Goal: Task Accomplishment & Management: Manage account settings

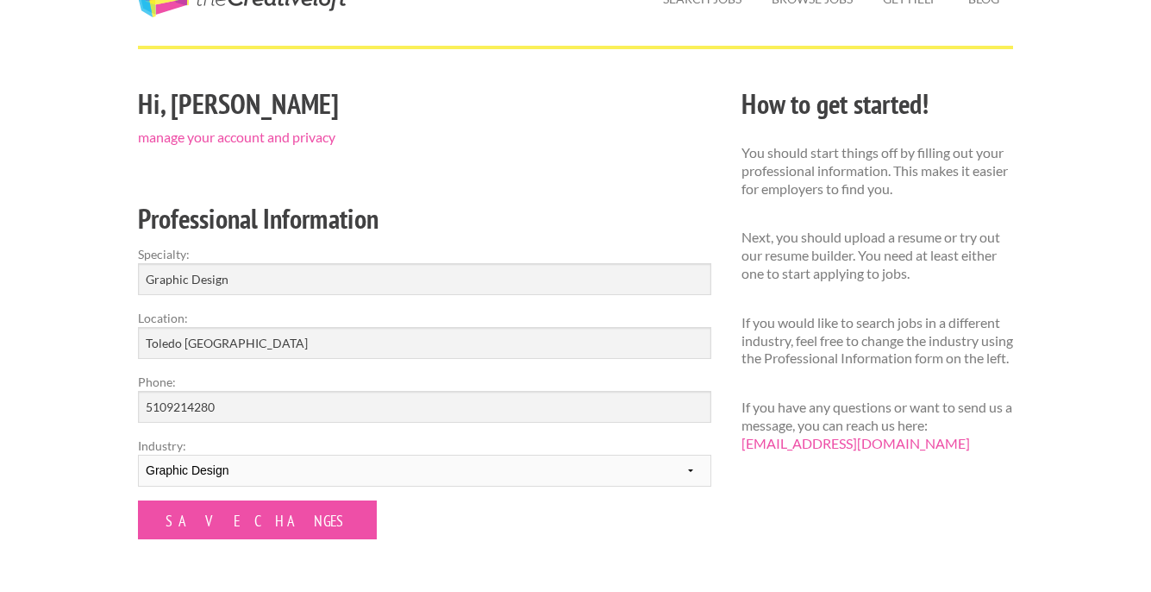
scroll to position [296, 0]
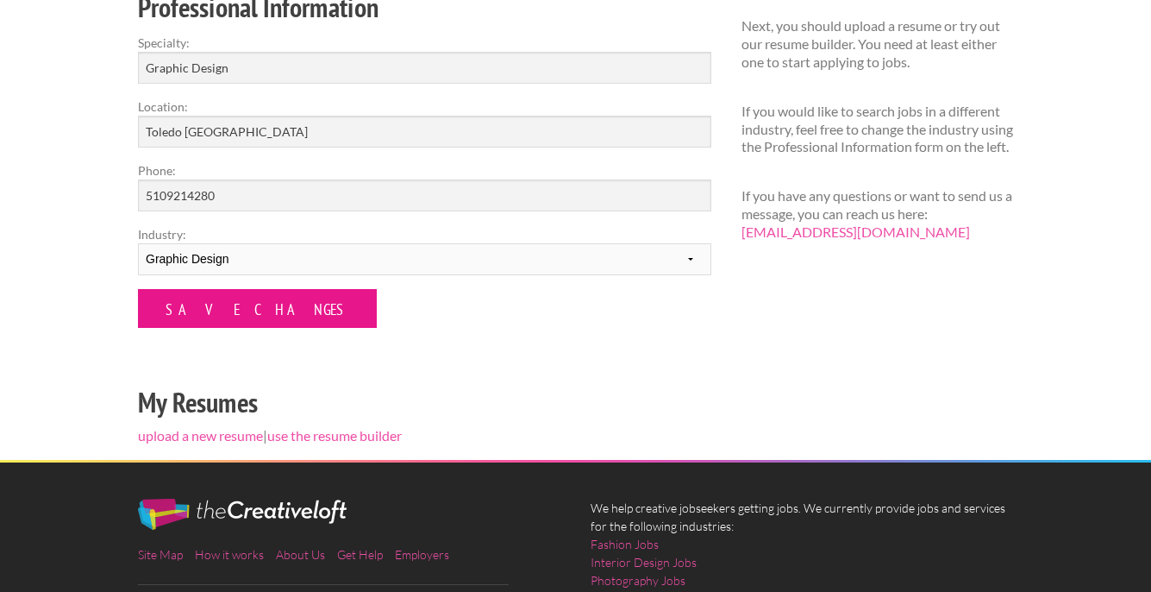
click at [226, 308] on input "Save Changes" at bounding box center [257, 308] width 239 height 39
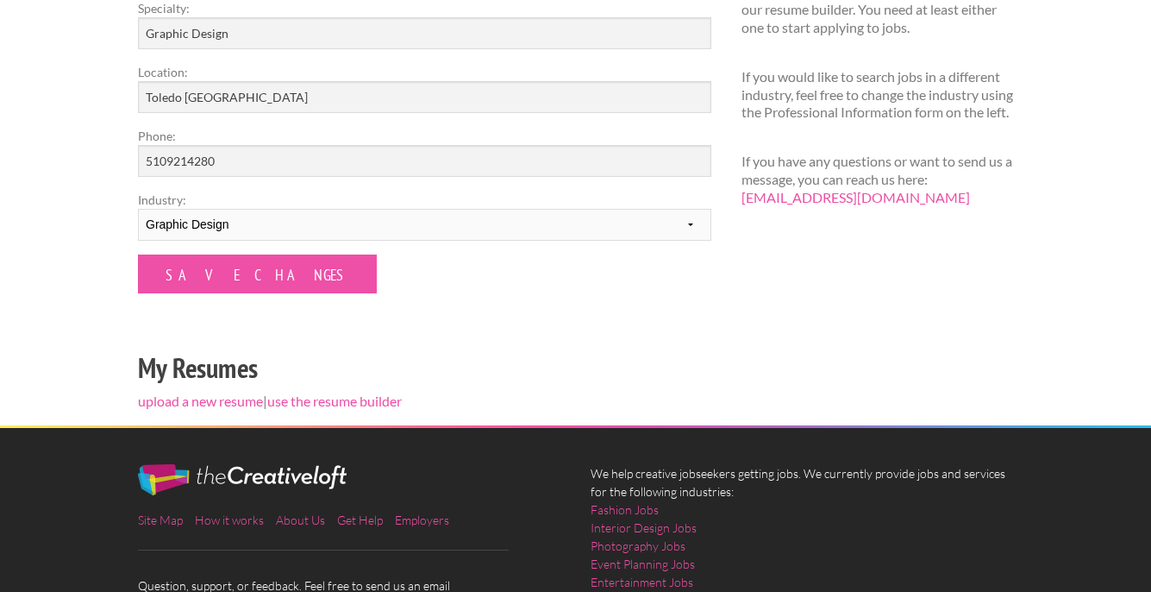
scroll to position [453, 0]
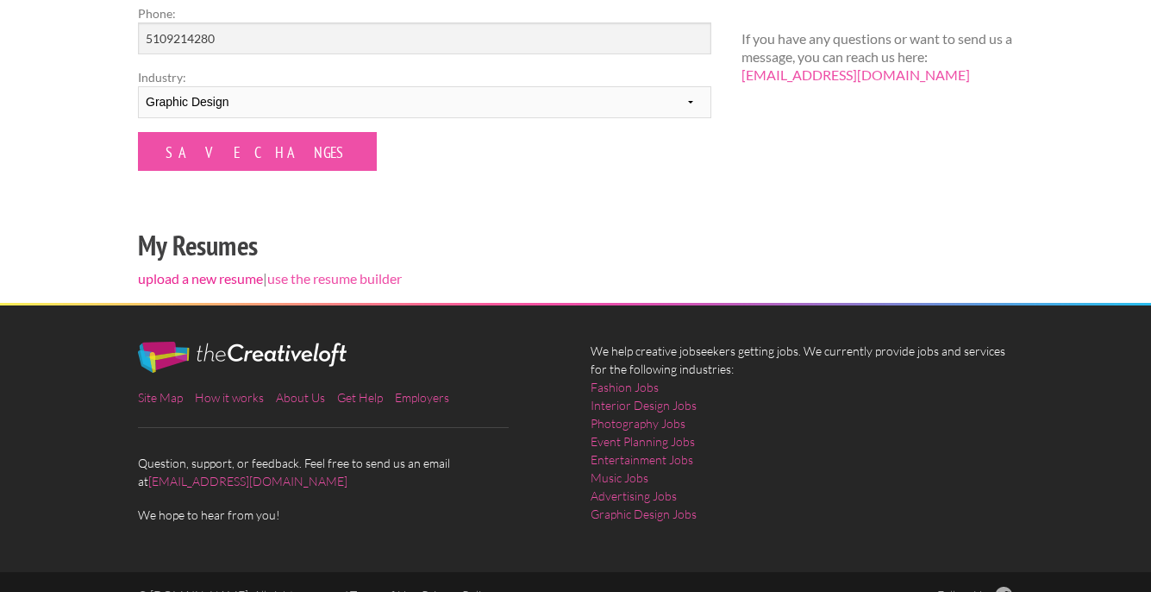
click at [223, 280] on link "upload a new resume" at bounding box center [200, 278] width 125 height 16
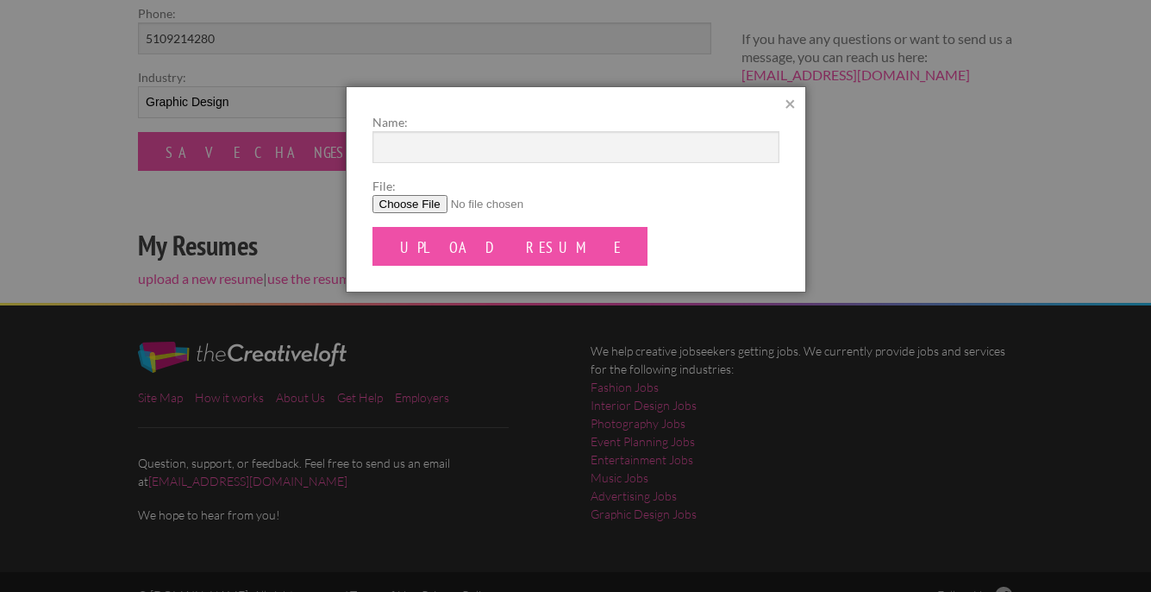
click at [413, 204] on input "File:" at bounding box center [576, 204] width 407 height 18
type input "C:\fakepath\[PERSON_NAME] CV - [DATE] Update.pdf"
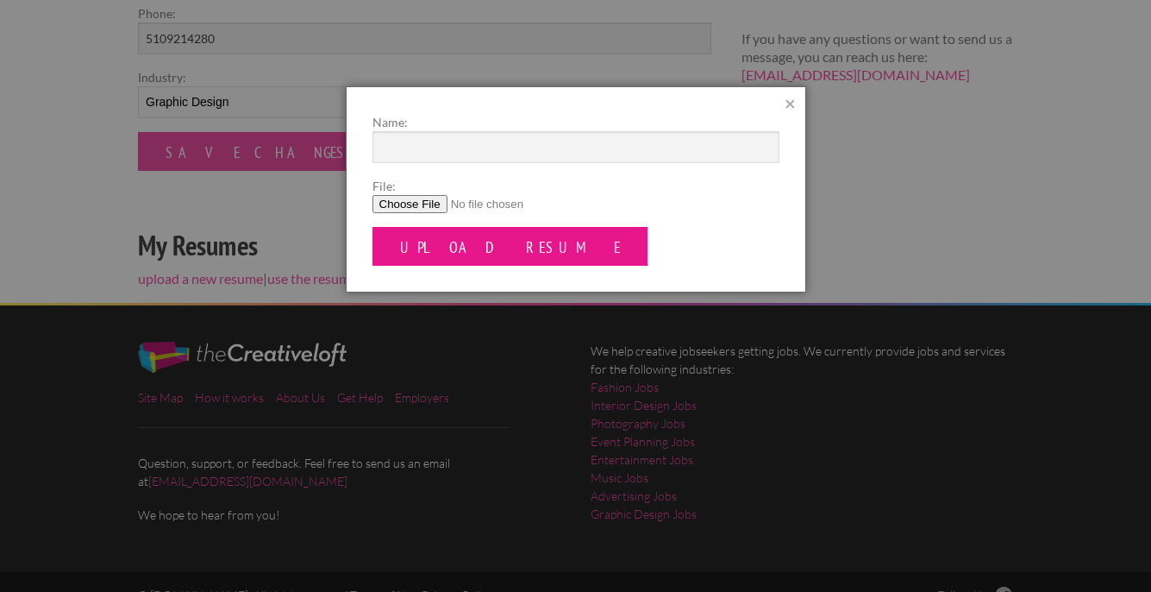
click at [473, 248] on input "Upload Resume" at bounding box center [511, 246] width 276 height 39
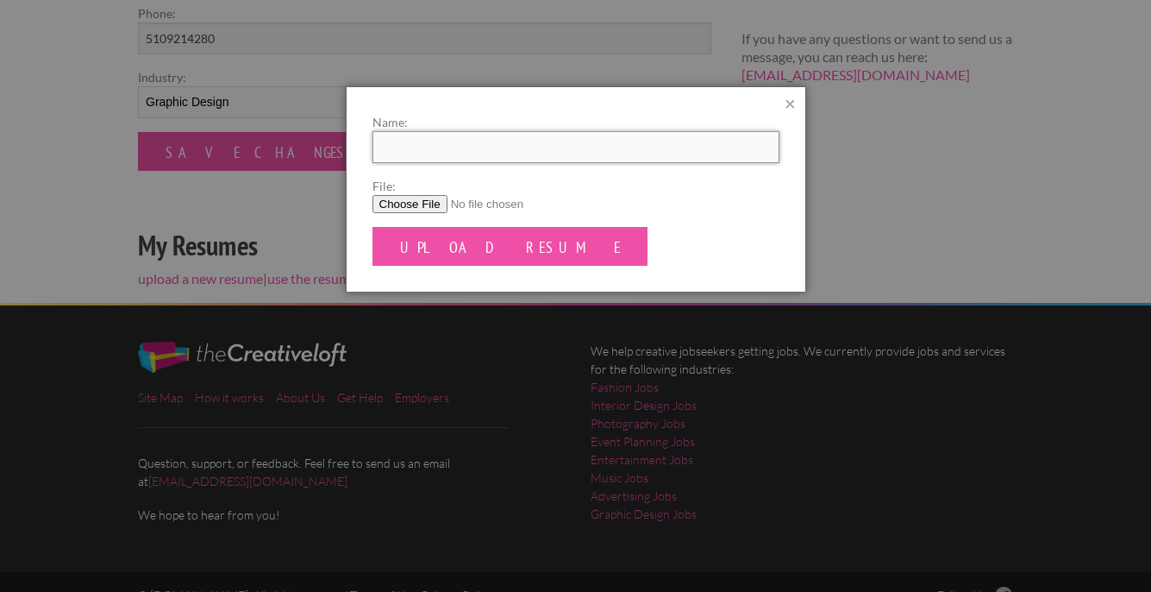
click at [472, 147] on input "Name:" at bounding box center [576, 147] width 407 height 32
click at [457, 141] on input "Name:" at bounding box center [576, 147] width 407 height 32
click at [454, 154] on input "Name:" at bounding box center [576, 147] width 407 height 32
type input "A"
